Goal: Information Seeking & Learning: Learn about a topic

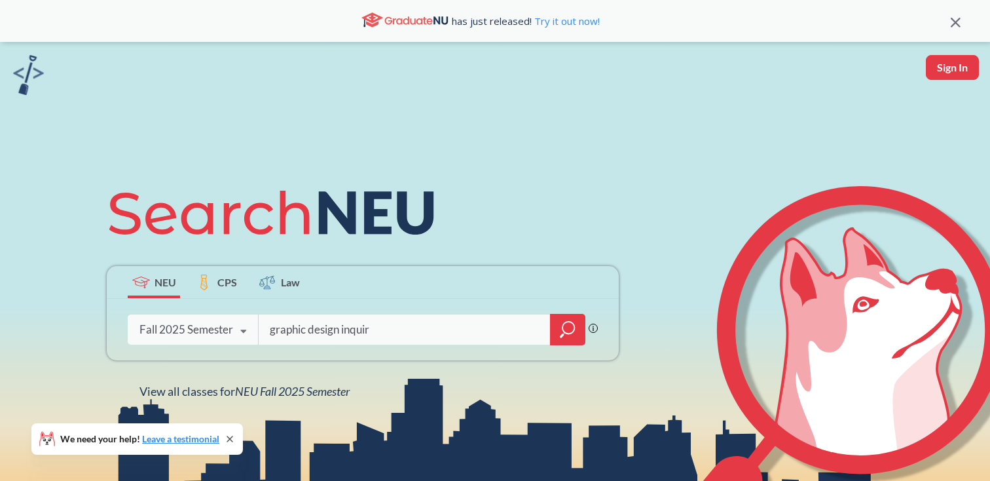
type input "graphic design inquiry"
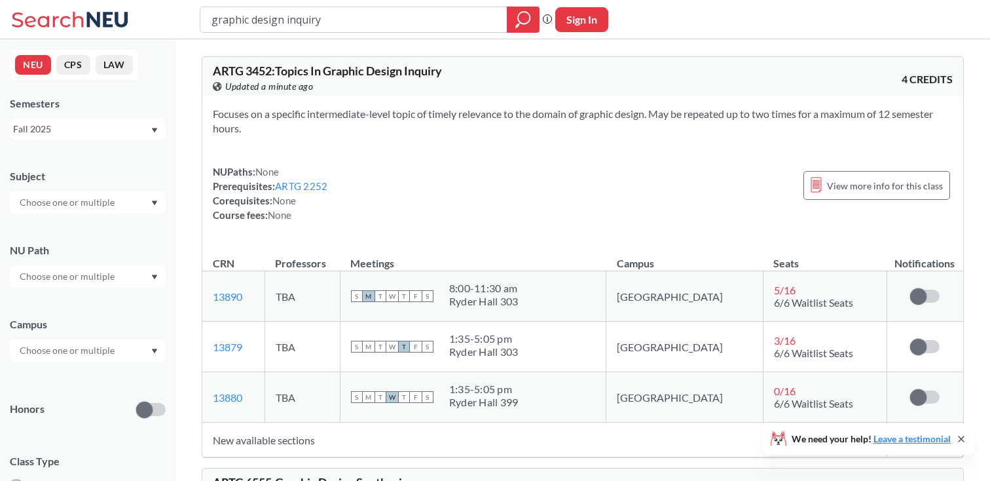
click at [253, 68] on span "ARTG 3452 : Topics In Graphic Design Inquiry" at bounding box center [327, 71] width 229 height 14
copy span "3452"
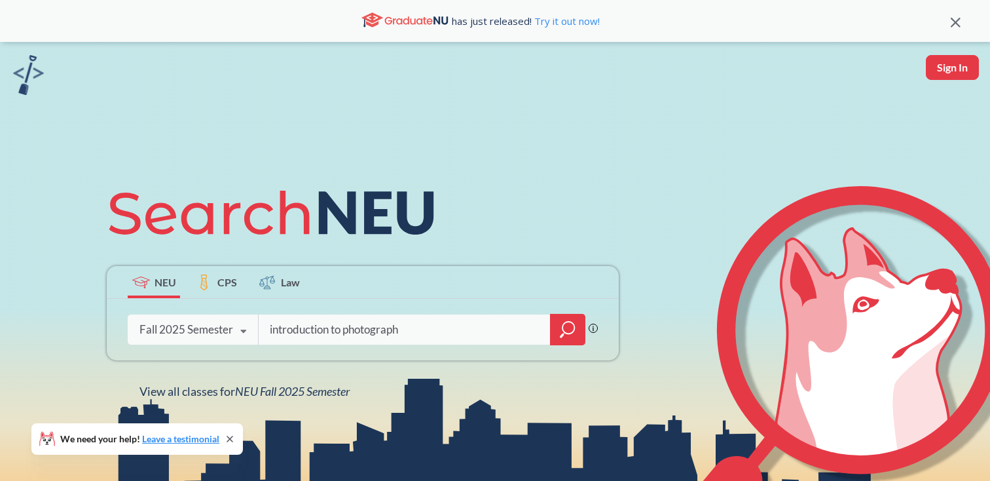
type input "introduction to photography"
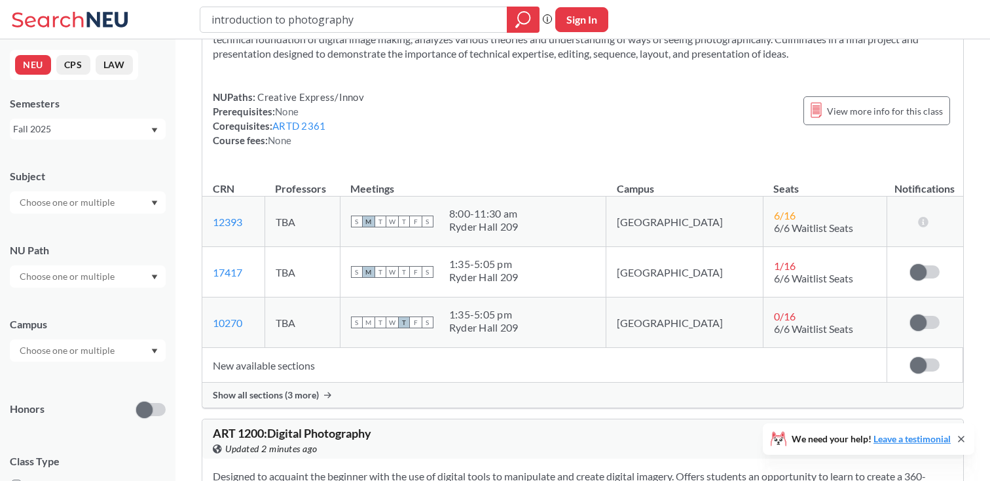
scroll to position [100, 0]
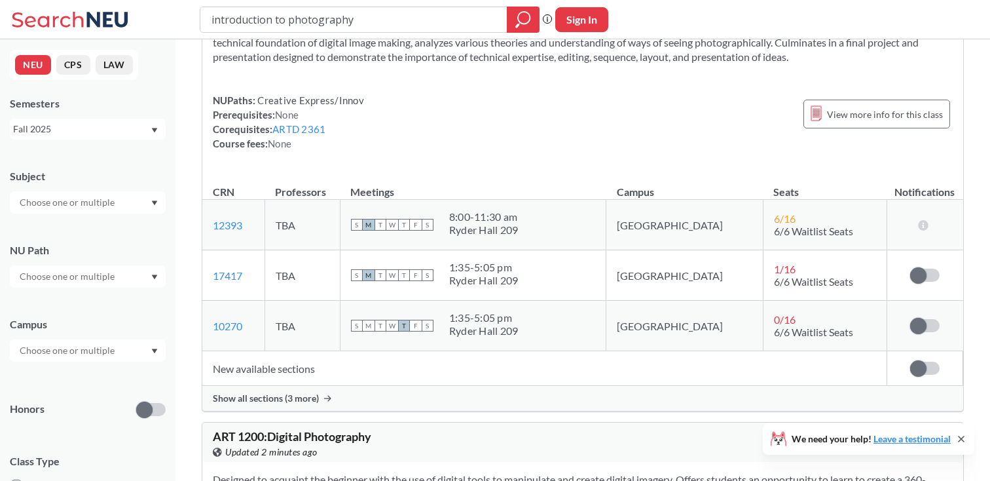
click at [282, 394] on span "Show all sections (3 more)" at bounding box center [266, 398] width 106 height 12
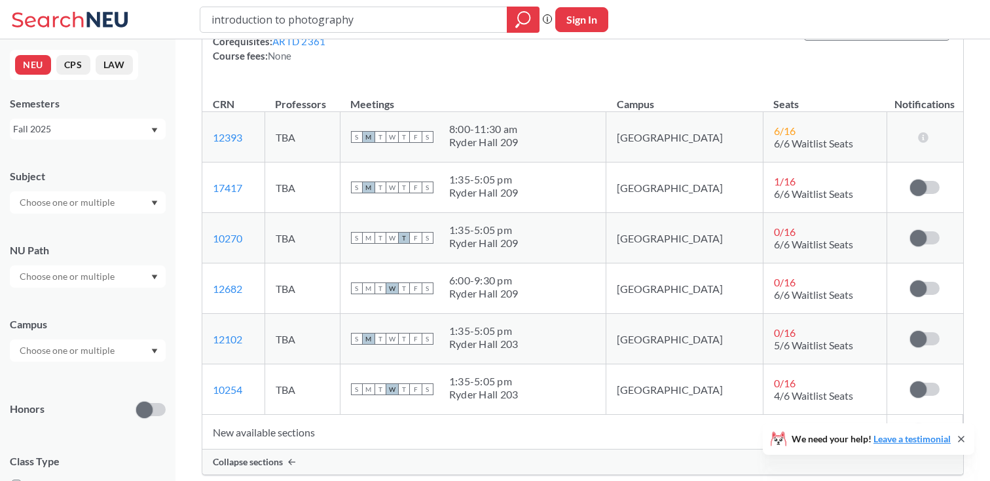
scroll to position [191, 0]
